Goal: Task Accomplishment & Management: Use online tool/utility

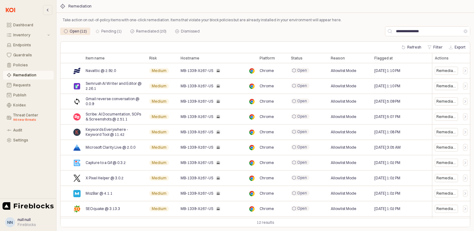
click at [73, 32] on div "Open (12)" at bounding box center [78, 32] width 17 height 8
click at [419, 31] on input "**********" at bounding box center [427, 31] width 71 height 9
paste input "****"
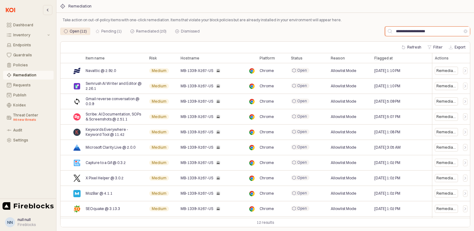
type input "**********"
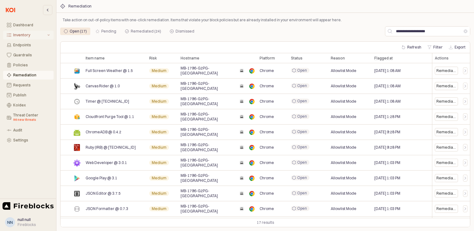
click at [24, 34] on div "Inventory" at bounding box center [29, 35] width 33 height 4
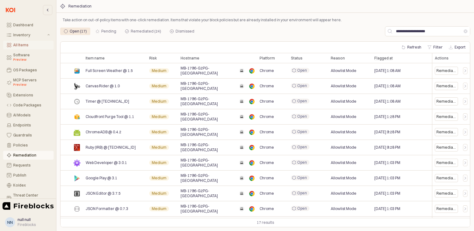
click at [23, 44] on div "All Items" at bounding box center [31, 45] width 37 height 4
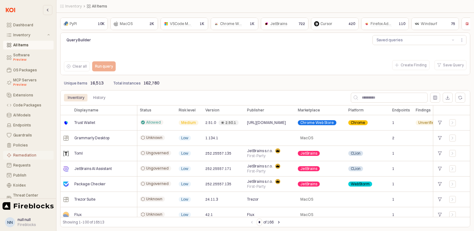
click at [23, 154] on div "Remediation" at bounding box center [31, 155] width 37 height 4
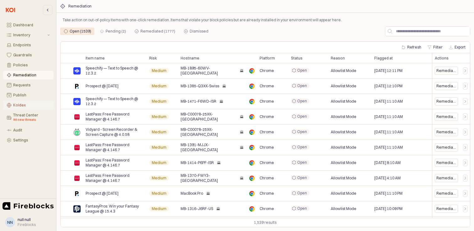
click at [21, 106] on div "Koidex" at bounding box center [31, 105] width 37 height 4
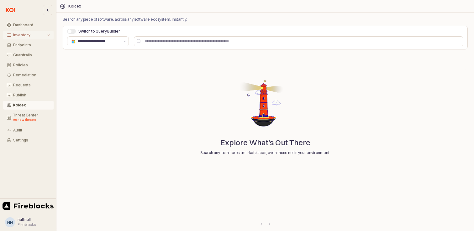
click at [23, 33] on div "Inventory" at bounding box center [29, 35] width 33 height 4
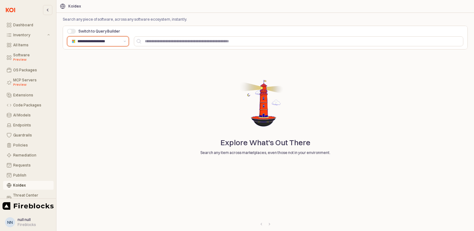
click at [74, 41] on img "App Frame" at bounding box center [73, 41] width 5 height 5
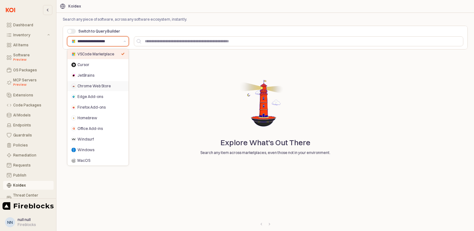
click at [95, 86] on div "Chrome Web Store" at bounding box center [99, 86] width 44 height 5
type input "**********"
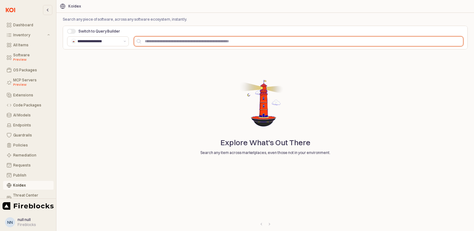
click at [154, 43] on input "App Frame" at bounding box center [302, 41] width 322 height 9
type input "*********"
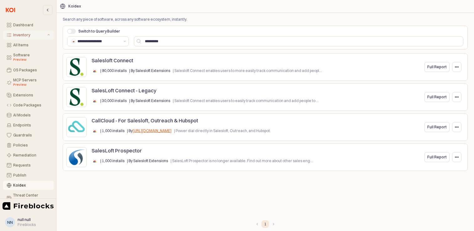
click at [23, 34] on div "Inventory" at bounding box center [29, 35] width 33 height 4
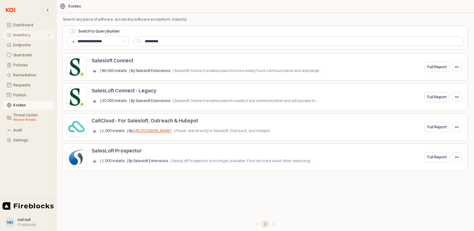
click at [19, 33] on div "Inventory" at bounding box center [29, 35] width 33 height 4
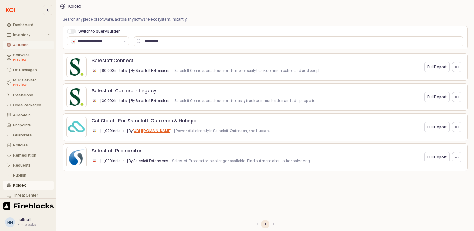
click at [20, 47] on div "All Items" at bounding box center [31, 45] width 37 height 4
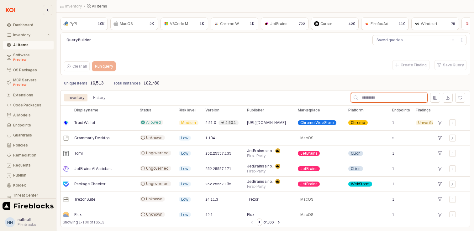
click at [379, 100] on input "App Frame" at bounding box center [392, 97] width 69 height 9
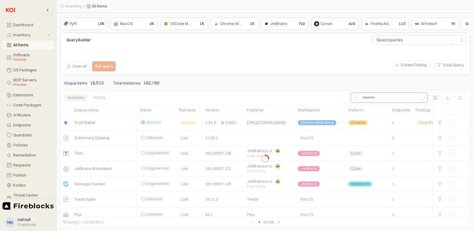
paste input "**********"
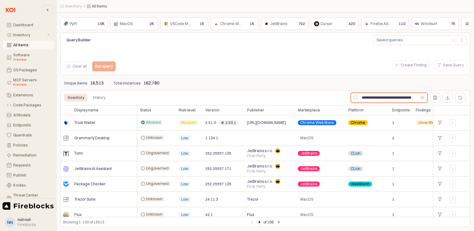
scroll to position [0, 2]
type input "**********"
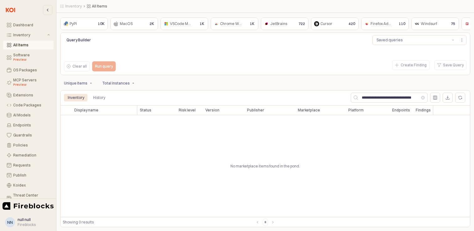
scroll to position [0, 0]
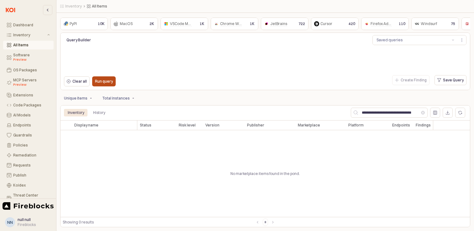
click at [107, 82] on p "Run query" at bounding box center [104, 81] width 18 height 5
click at [422, 112] on button "Clear" at bounding box center [423, 113] width 4 height 4
click at [101, 85] on div "Run query" at bounding box center [104, 81] width 18 height 9
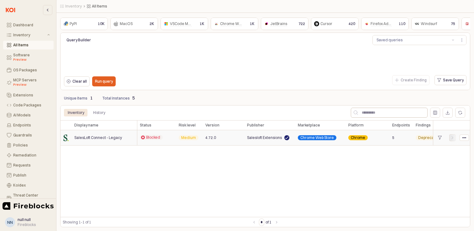
click at [451, 139] on icon "App Frame" at bounding box center [453, 138] width 4 height 4
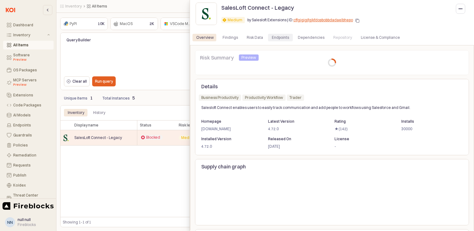
click at [275, 39] on div "Endpoints" at bounding box center [280, 38] width 17 height 8
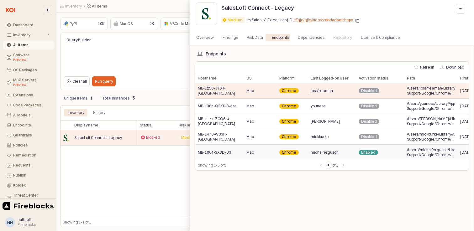
click at [222, 155] on div "MB-1964-3X3D-US" at bounding box center [219, 152] width 49 height 15
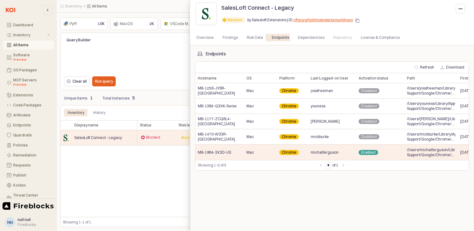
click at [154, 84] on div at bounding box center [237, 115] width 474 height 231
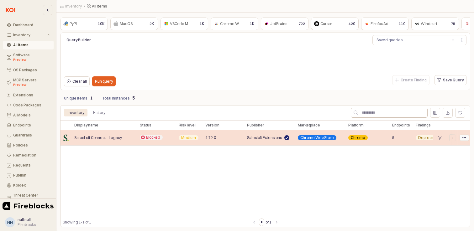
click at [464, 138] on circle "App Frame" at bounding box center [463, 137] width 1 height 1
click at [465, 139] on icon "App Frame" at bounding box center [464, 138] width 4 height 4
click at [452, 138] on icon "App Frame" at bounding box center [453, 138] width 4 height 4
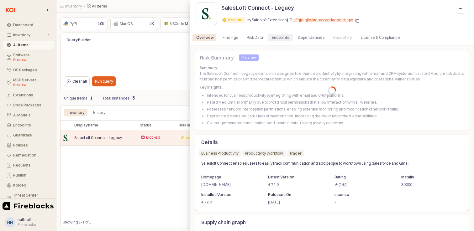
click at [279, 39] on div "Endpoints" at bounding box center [280, 38] width 17 height 8
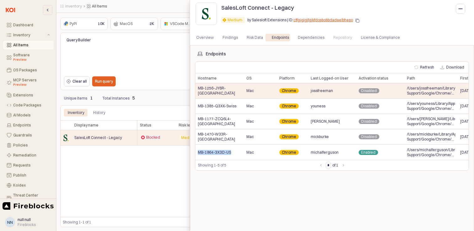
drag, startPoint x: 233, startPoint y: 152, endPoint x: 193, endPoint y: 153, distance: 40.1
click at [193, 153] on div "Endpoints Refresh Download Hostname Hostname OS OS Platform Platform Last Logge…" at bounding box center [332, 149] width 284 height 208
copy span "MB-1964-3X3D-US"
click at [156, 162] on div at bounding box center [237, 115] width 474 height 231
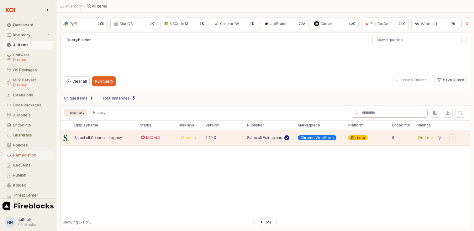
click at [18, 157] on div "Remediation" at bounding box center [31, 155] width 37 height 4
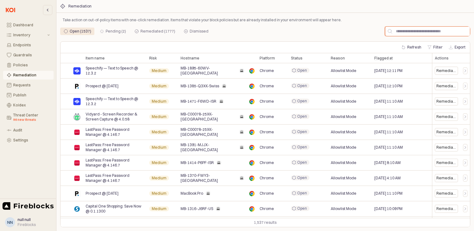
click at [412, 31] on input "App Frame" at bounding box center [431, 31] width 78 height 9
type input "*********"
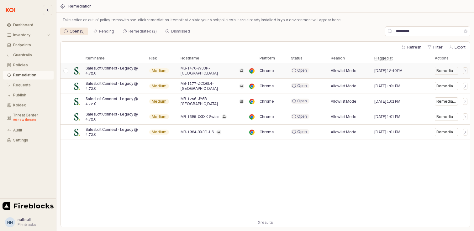
click at [65, 70] on div "App Frame" at bounding box center [65, 70] width 10 height 15
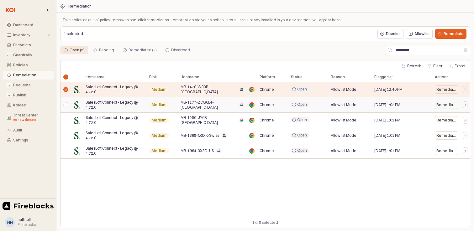
click at [67, 108] on div "App Frame" at bounding box center [65, 104] width 10 height 15
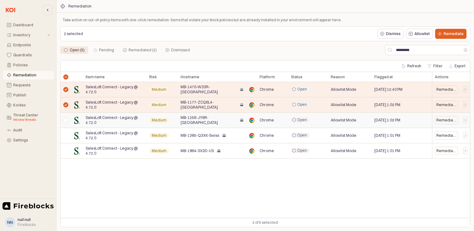
click at [66, 123] on div "App Frame" at bounding box center [65, 120] width 10 height 15
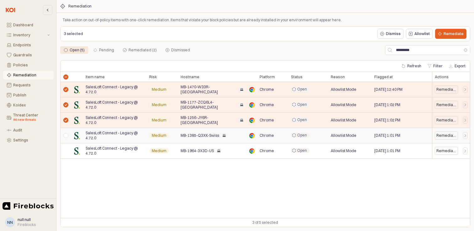
click at [67, 137] on div "App Frame" at bounding box center [65, 135] width 10 height 15
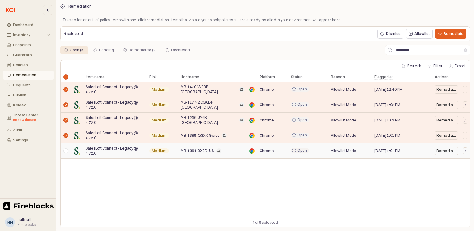
click at [66, 151] on div "App Frame" at bounding box center [65, 151] width 10 height 15
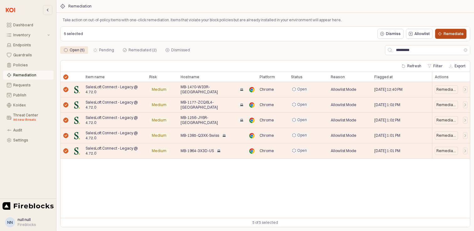
click at [458, 34] on p "Remediate" at bounding box center [453, 33] width 20 height 5
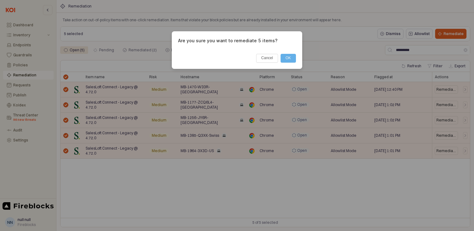
click at [287, 56] on button "OK" at bounding box center [287, 58] width 15 height 9
